Goal: Navigation & Orientation: Find specific page/section

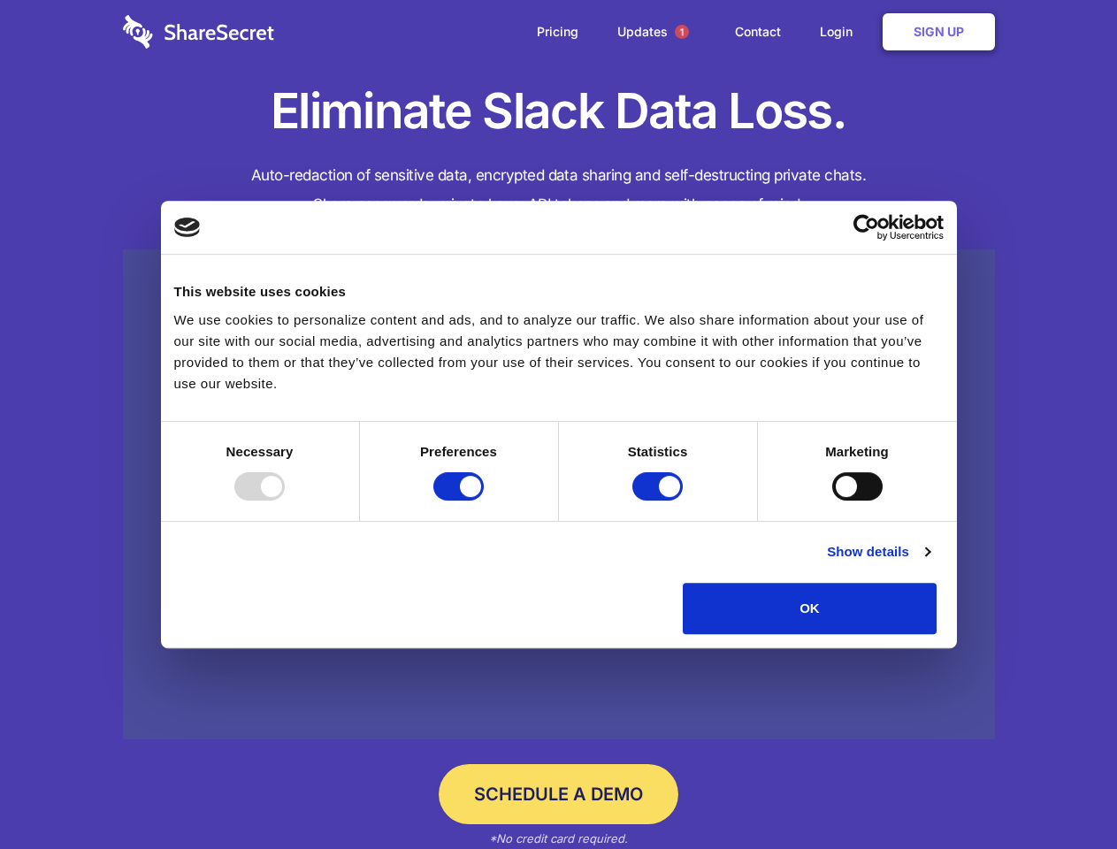
click at [285, 500] on div at bounding box center [259, 486] width 50 height 28
click at [484, 500] on input "Preferences" at bounding box center [458, 486] width 50 height 28
checkbox input "false"
click at [660, 500] on input "Statistics" at bounding box center [657, 486] width 50 height 28
checkbox input "false"
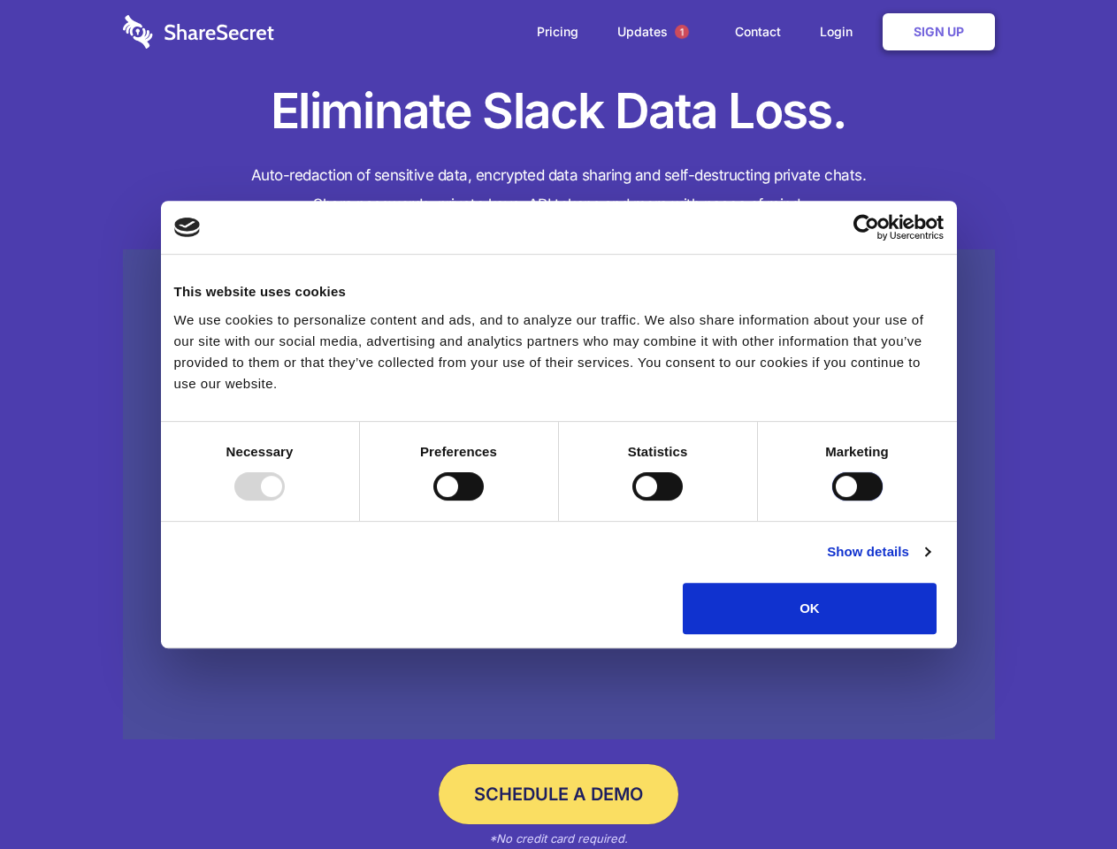
click at [832, 500] on input "Marketing" at bounding box center [857, 486] width 50 height 28
checkbox input "true"
click at [929, 562] on link "Show details" at bounding box center [878, 551] width 103 height 21
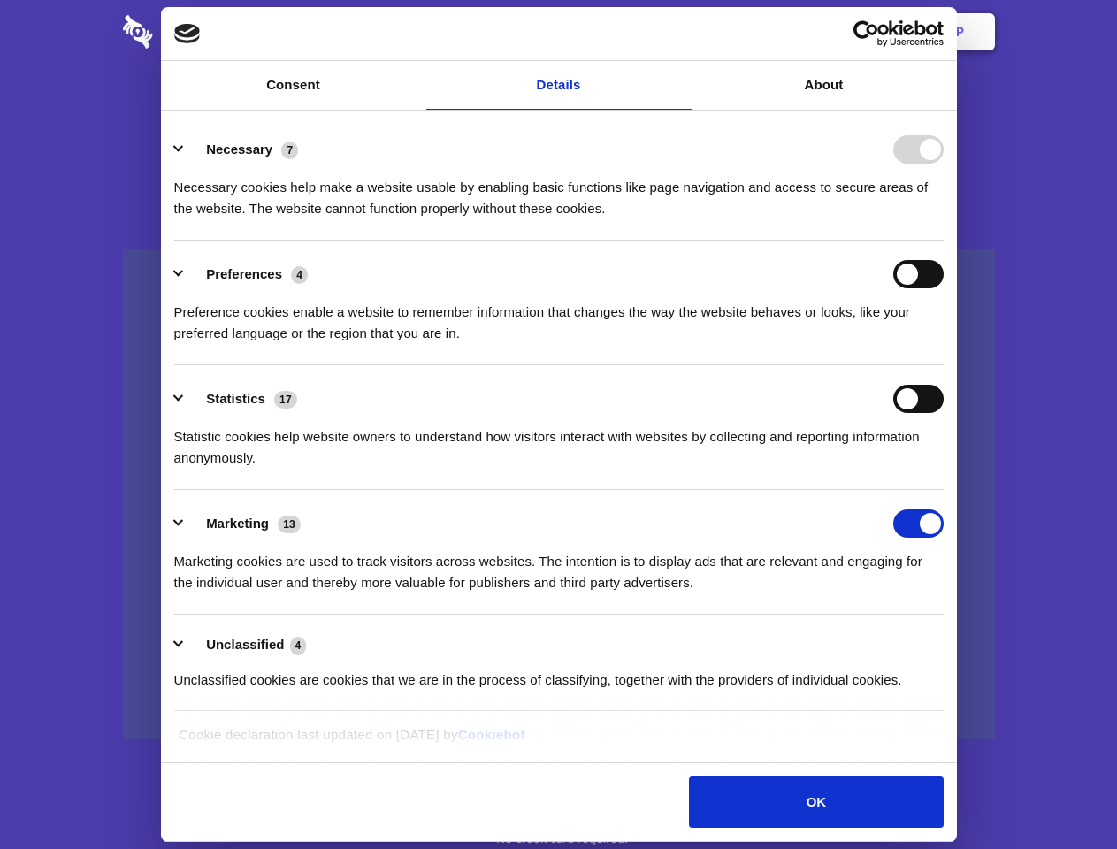
click at [943, 240] on li "Necessary 7 Necessary cookies help make a website usable by enabling basic func…" at bounding box center [558, 178] width 769 height 125
click at [681, 32] on span "1" at bounding box center [682, 32] width 14 height 14
